Goal: Use online tool/utility: Use online tool/utility

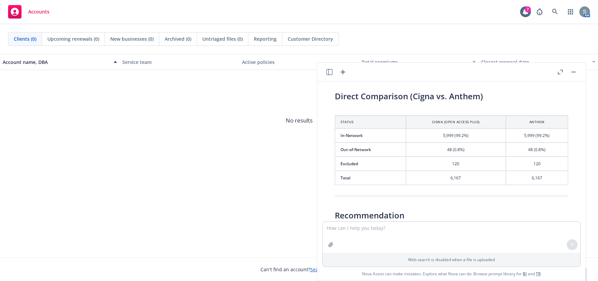
scroll to position [354, 0]
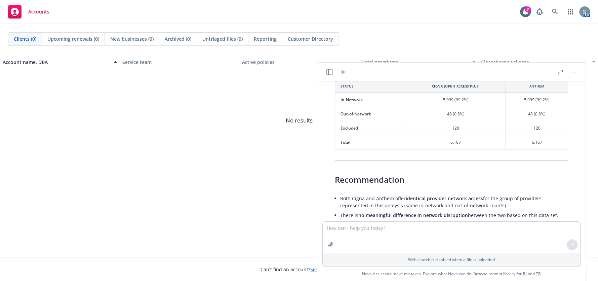
click at [458, 242] on textarea at bounding box center [451, 236] width 257 height 31
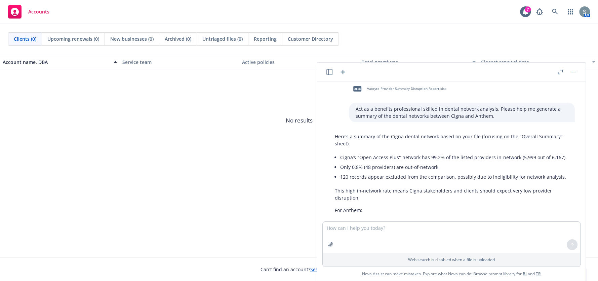
scroll to position [0, 0]
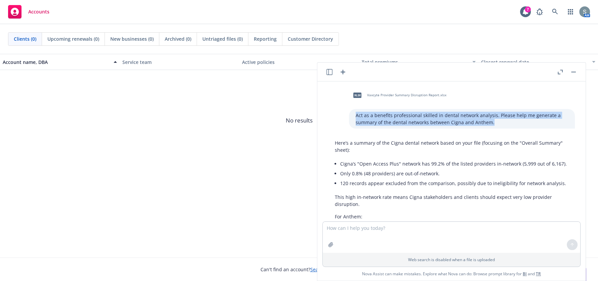
drag, startPoint x: 482, startPoint y: 122, endPoint x: 345, endPoint y: 116, distance: 137.6
click at [355, 116] on p "Act as a benefits professional skilled in dental network analysis. Please help …" at bounding box center [461, 119] width 212 height 14
copy p "Act as a benefits professional skilled in dental network analysis. Please help …"
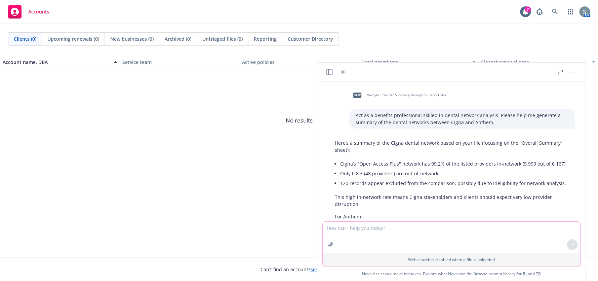
click at [358, 235] on textarea at bounding box center [451, 236] width 257 height 31
paste textarea "Act as a benefits professional skilled in dental network analysis. Please help …"
click at [428, 207] on textarea "Act as a benefits professional skilled in dental network analysis. Please help …" at bounding box center [451, 205] width 257 height 32
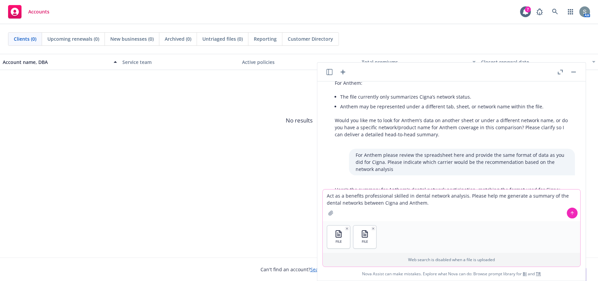
scroll to position [168, 0]
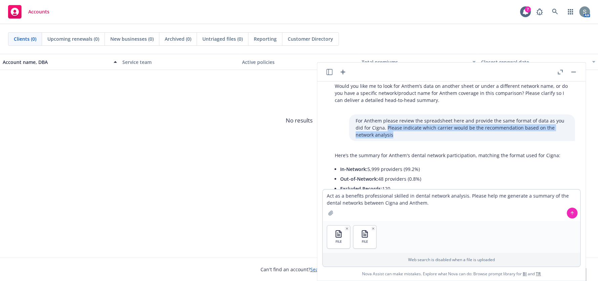
drag, startPoint x: 376, startPoint y: 148, endPoint x: 368, endPoint y: 140, distance: 11.6
click at [368, 138] on p "For Anthem please review the spreadsheet here and provide the same format of da…" at bounding box center [461, 127] width 212 height 21
copy p "Please indicate which carrier would be the recommendation based on the network …"
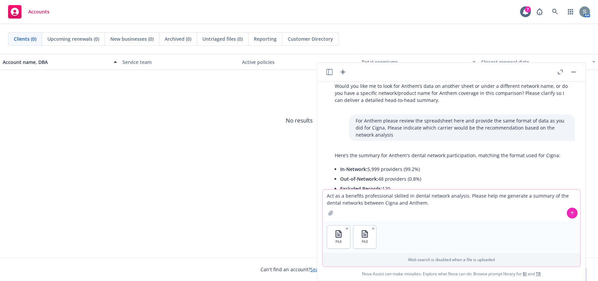
click at [429, 203] on textarea "Act as a benefits professional skilled in dental network analysis. Please help …" at bounding box center [451, 205] width 257 height 32
paste textarea "Please indicate which carrier would be the recommendation based on the network …"
type textarea "Act as a benefits professional skilled in dental network analysis. Please help …"
click at [566, 215] on button at bounding box center [571, 212] width 11 height 11
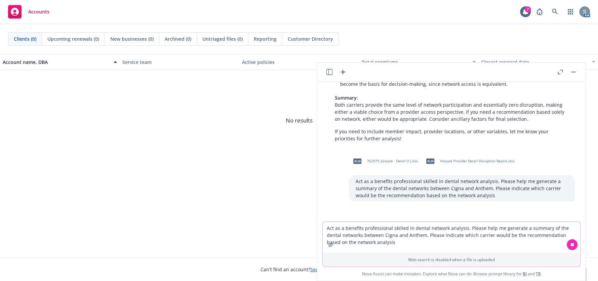
scroll to position [523, 0]
